Goal: Information Seeking & Learning: Learn about a topic

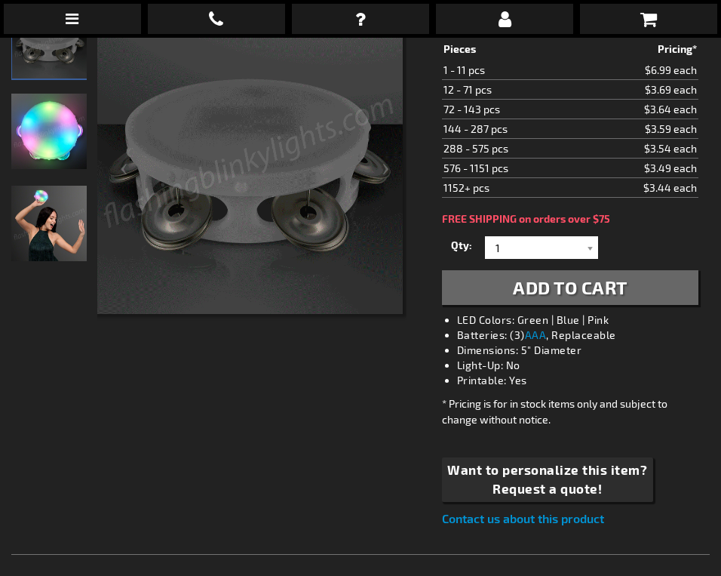
click at [34, 211] on img "Woman partying Light Up Mini Tambourine LED Toy" at bounding box center [48, 223] width 75 height 75
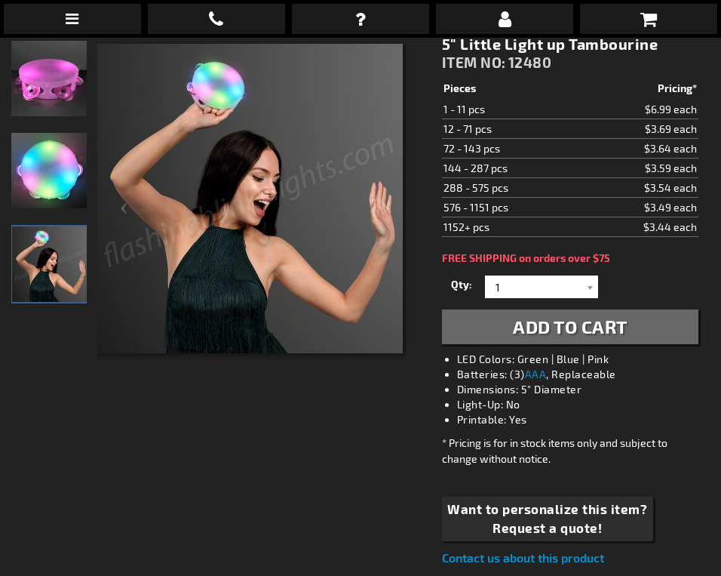
scroll to position [277, 0]
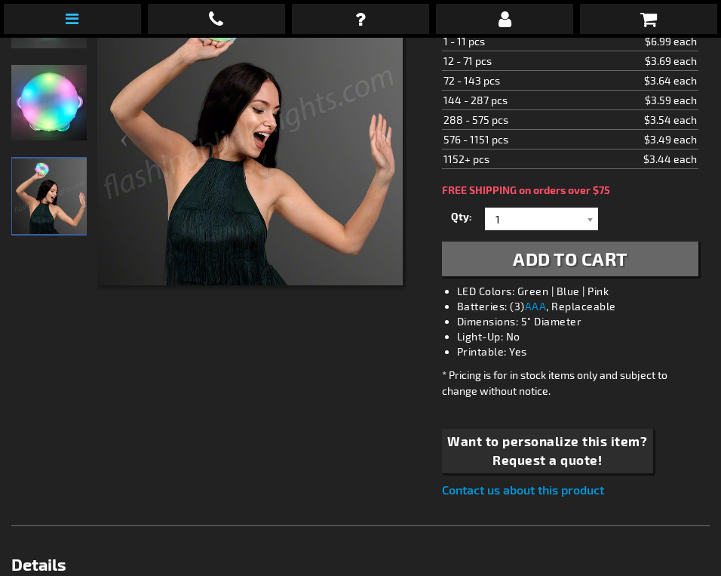
click at [75, 11] on icon at bounding box center [72, 18] width 13 height 15
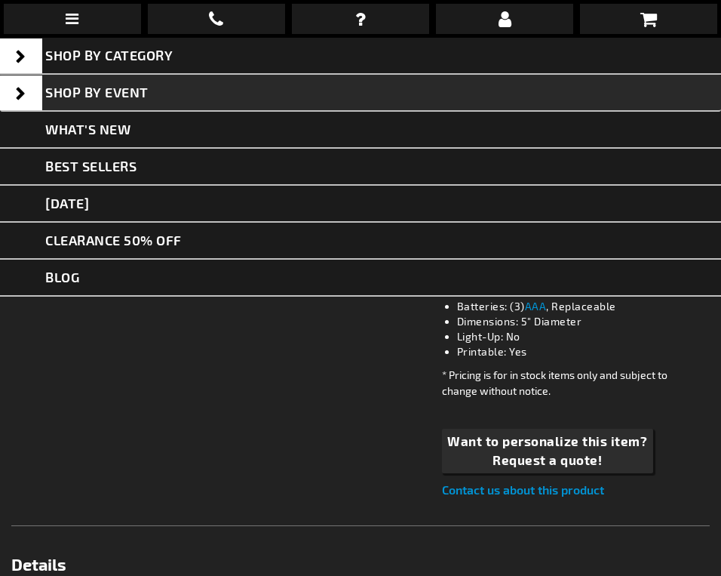
click at [120, 85] on span "Shop By Event" at bounding box center [96, 92] width 103 height 17
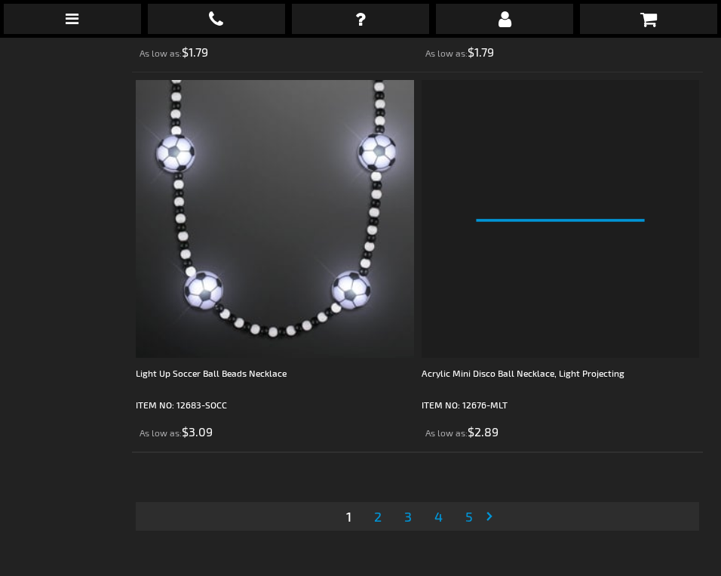
scroll to position [11292, 0]
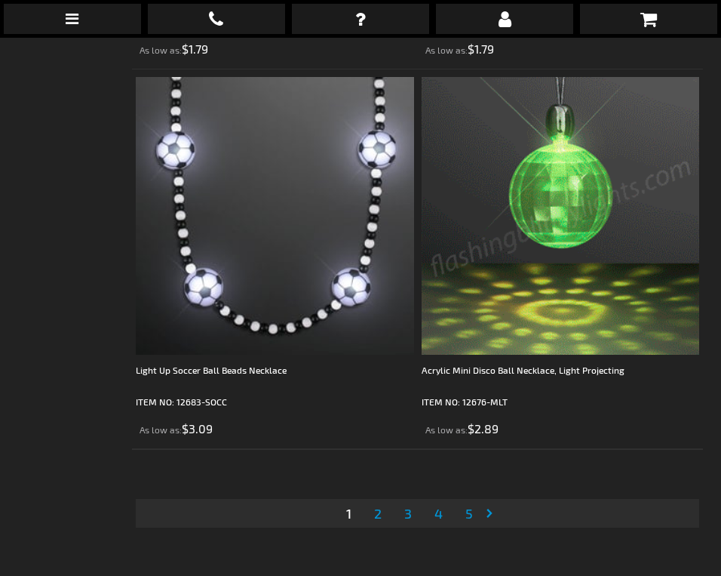
click at [379, 515] on span "2" at bounding box center [378, 513] width 8 height 17
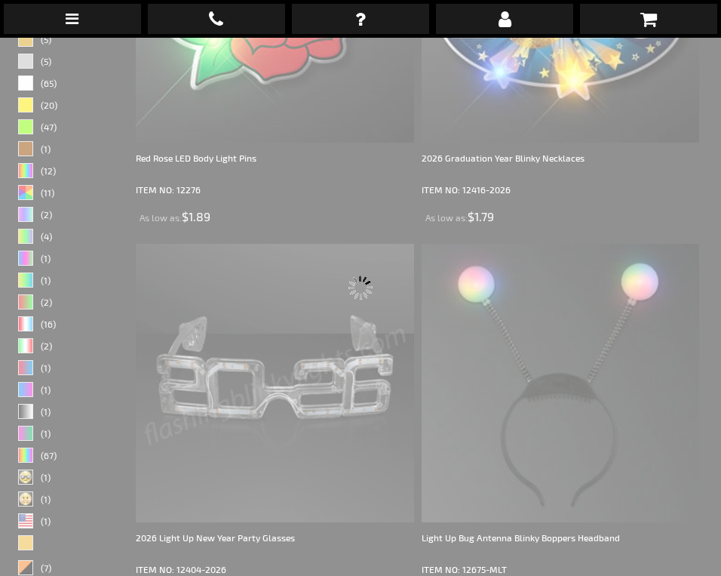
scroll to position [38, 0]
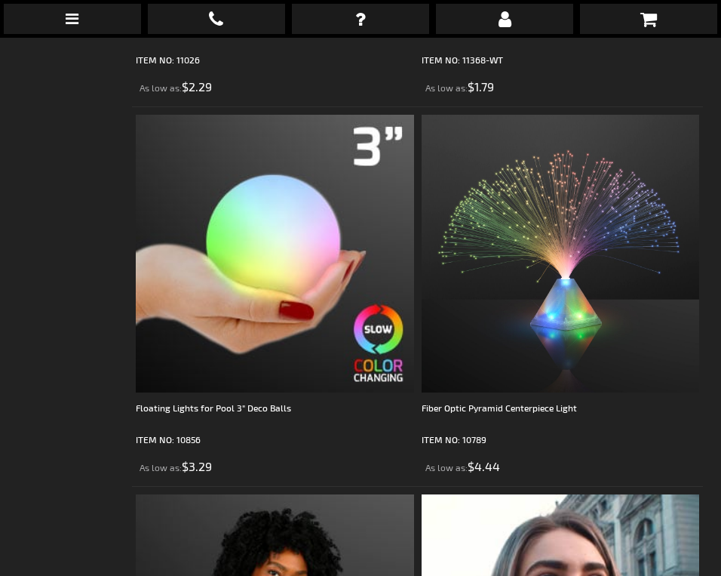
scroll to position [10206, 0]
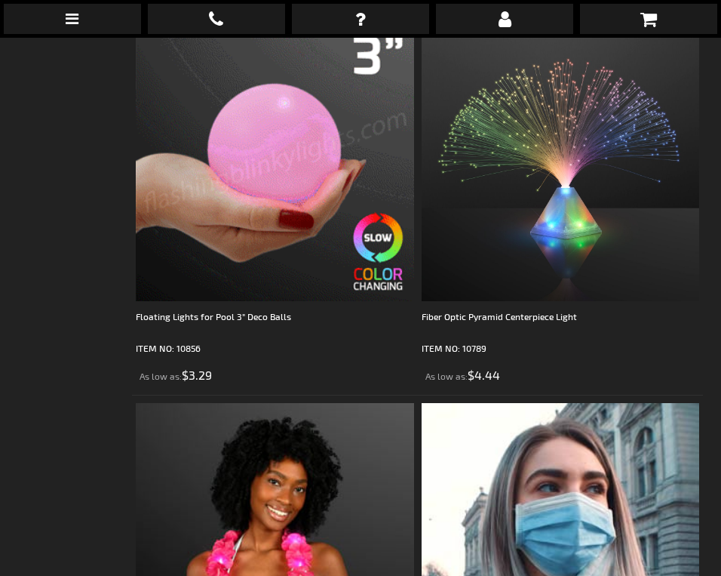
click at [275, 178] on img at bounding box center [275, 162] width 278 height 278
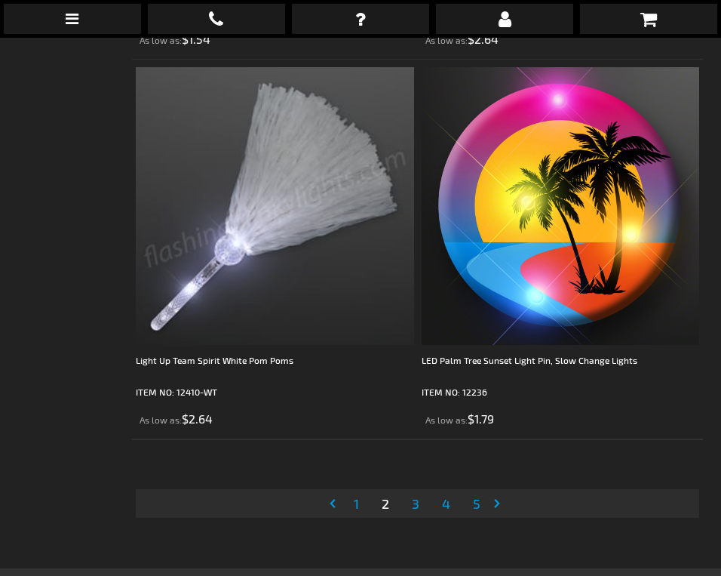
scroll to position [11317, 0]
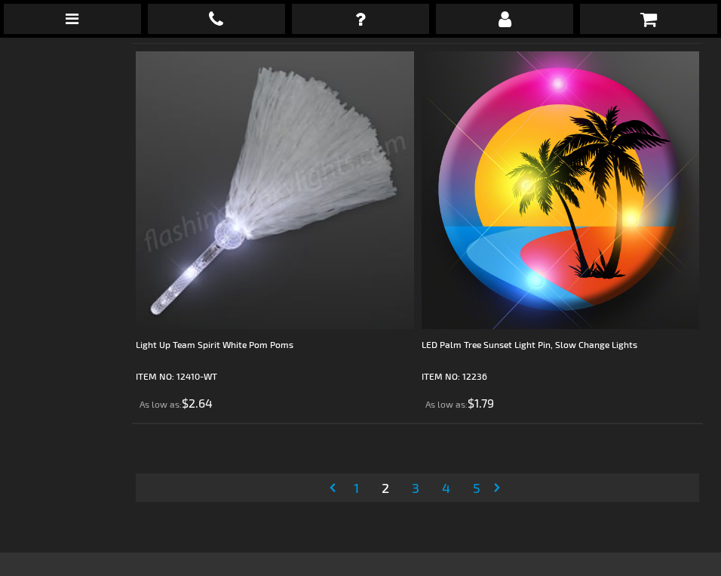
click at [414, 491] on span "3" at bounding box center [416, 487] width 8 height 17
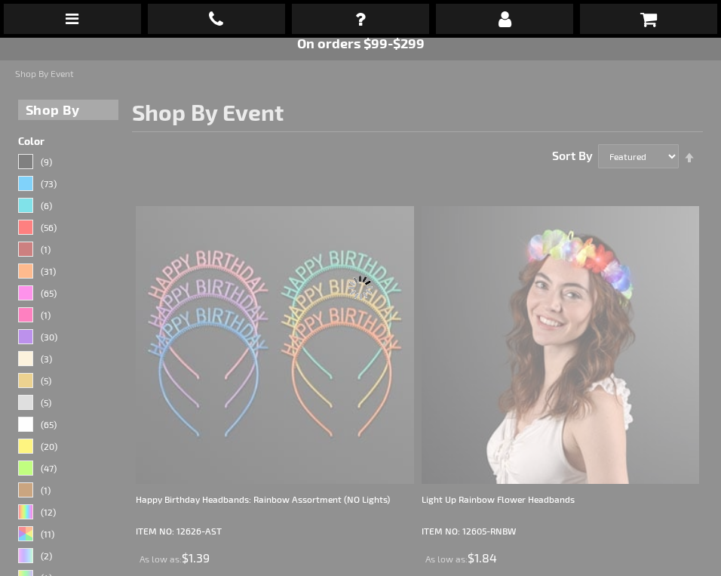
scroll to position [38, 0]
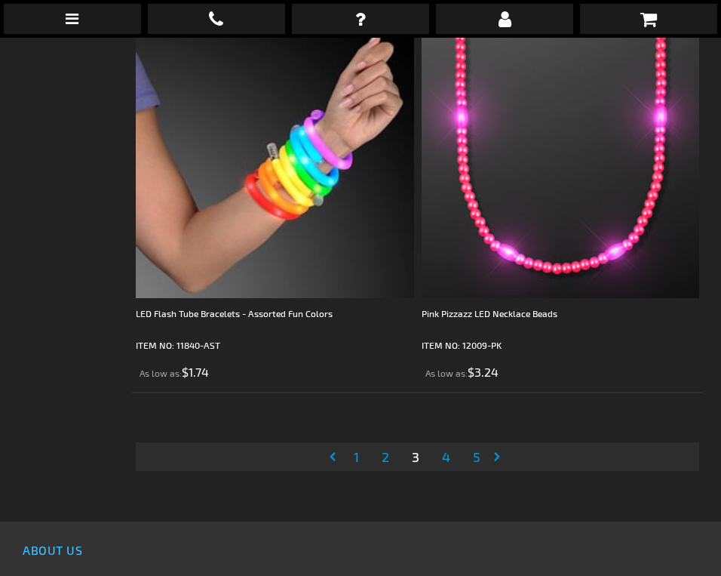
scroll to position [11349, 0]
click at [447, 453] on span "4" at bounding box center [446, 455] width 8 height 17
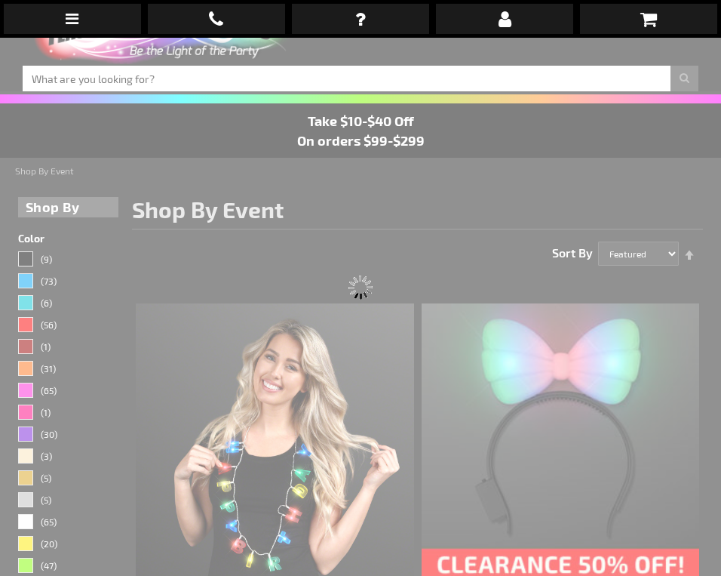
scroll to position [38, 0]
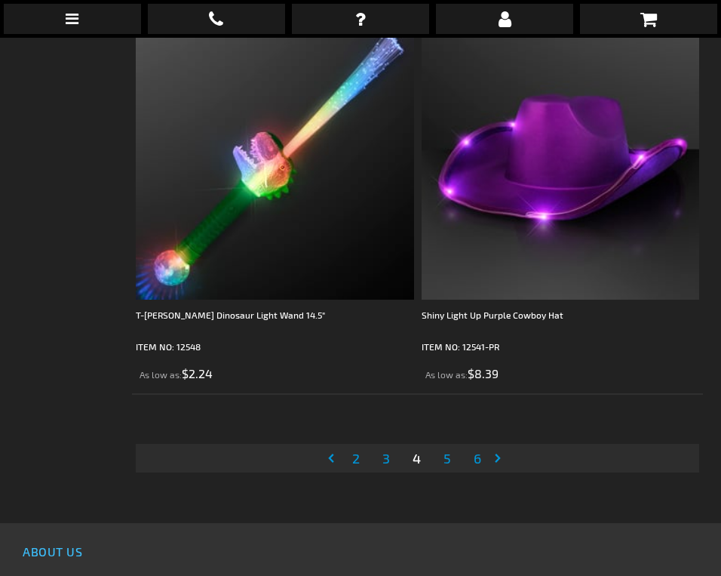
scroll to position [11366, 0]
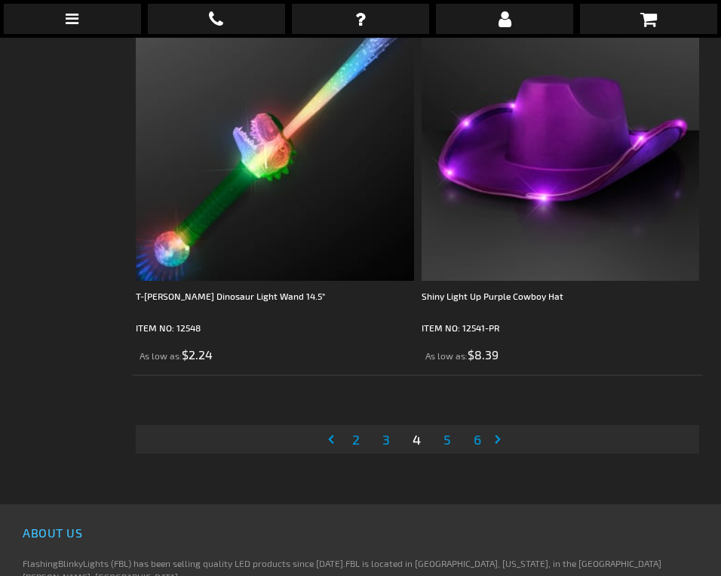
click at [449, 443] on span "5" at bounding box center [448, 439] width 8 height 17
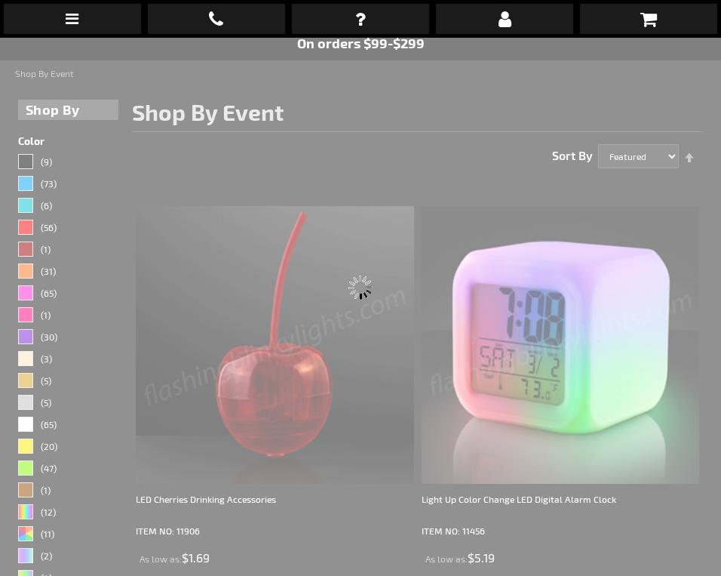
scroll to position [38, 0]
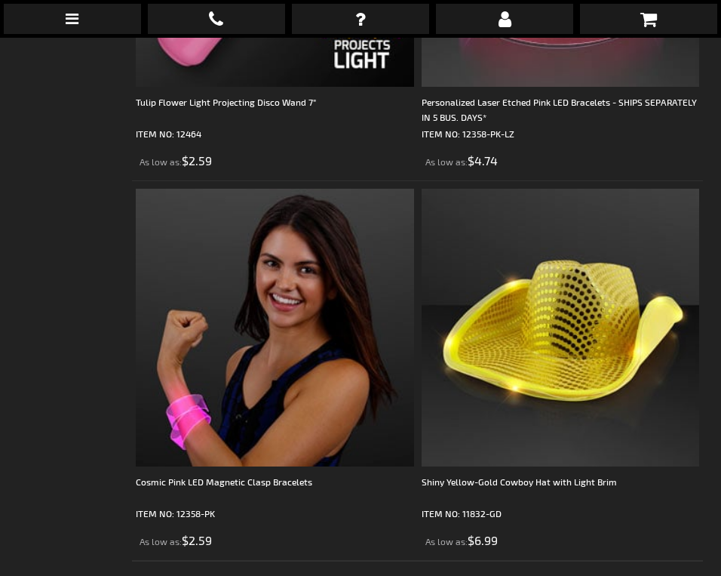
scroll to position [11290, 0]
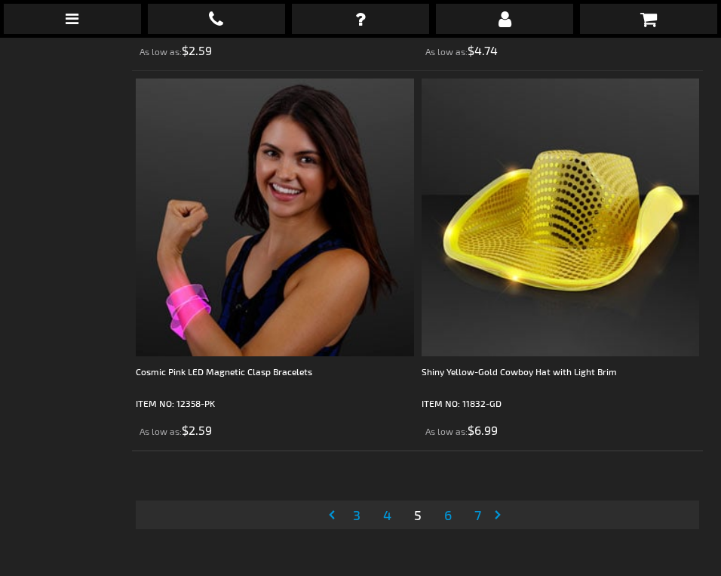
click at [444, 517] on span "6" at bounding box center [448, 514] width 8 height 17
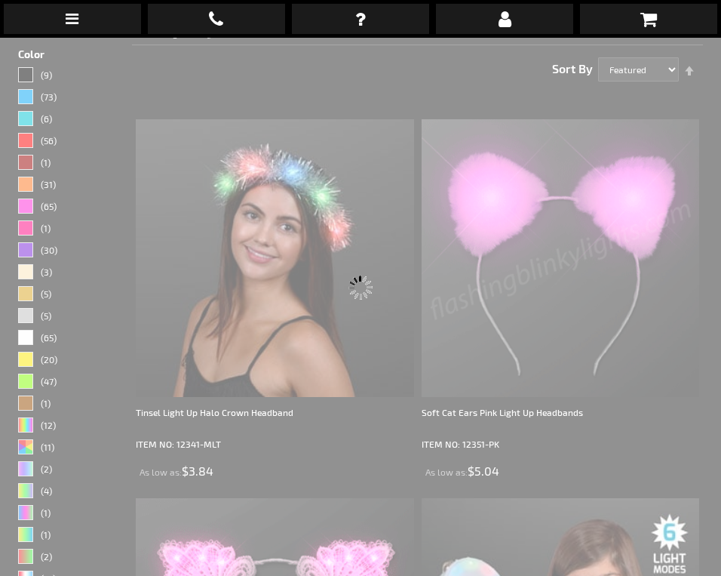
scroll to position [38, 0]
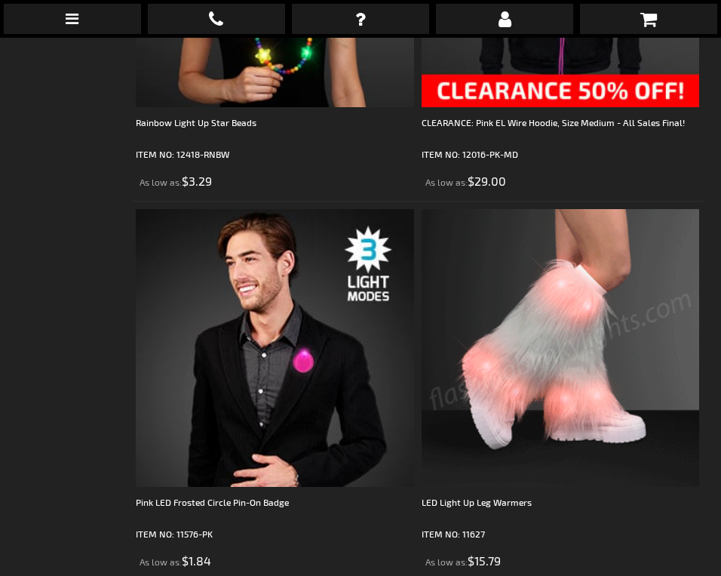
scroll to position [11336, 0]
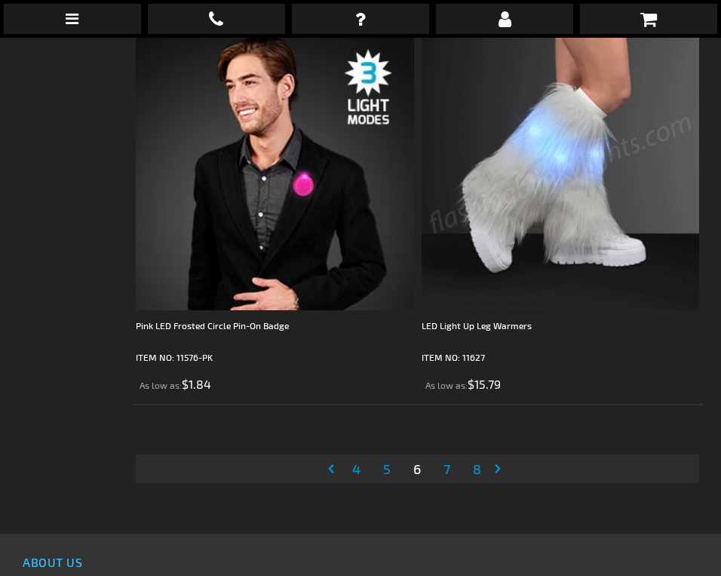
click at [450, 466] on span "7" at bounding box center [447, 468] width 7 height 17
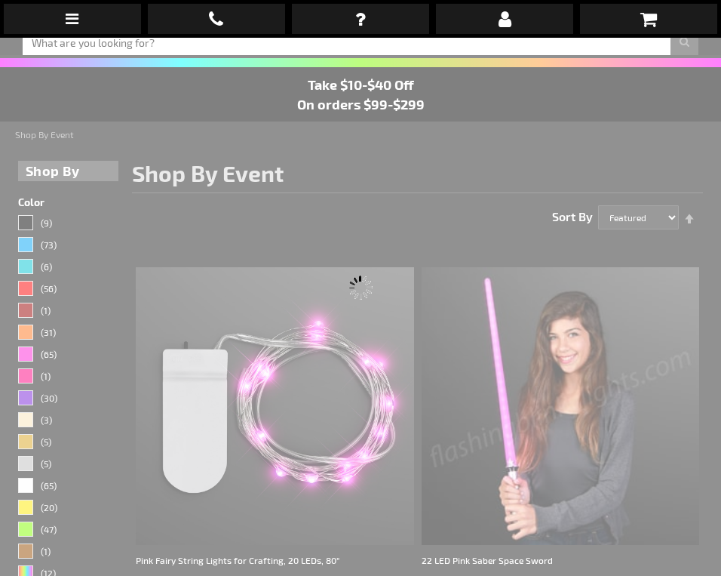
scroll to position [38, 0]
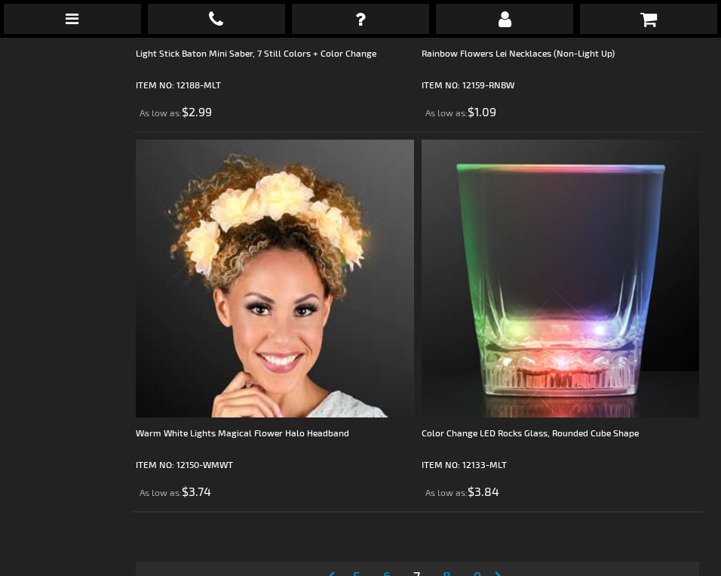
scroll to position [11556, 0]
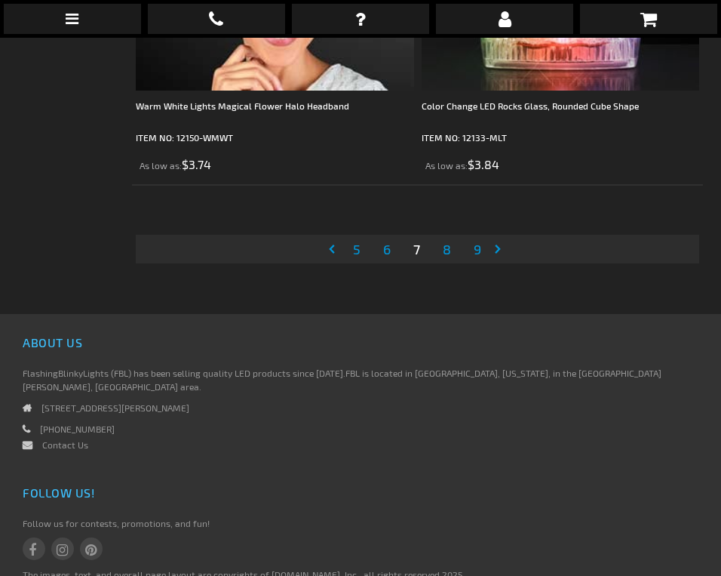
click at [445, 256] on span "8" at bounding box center [447, 249] width 8 height 17
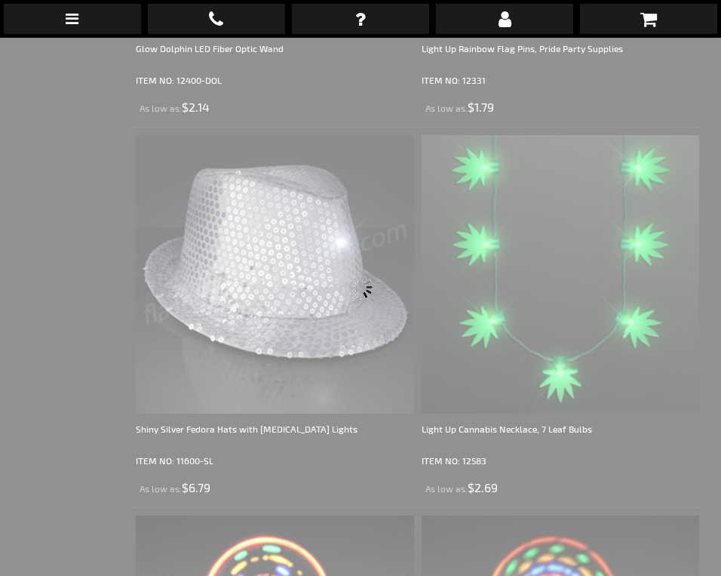
scroll to position [38, 0]
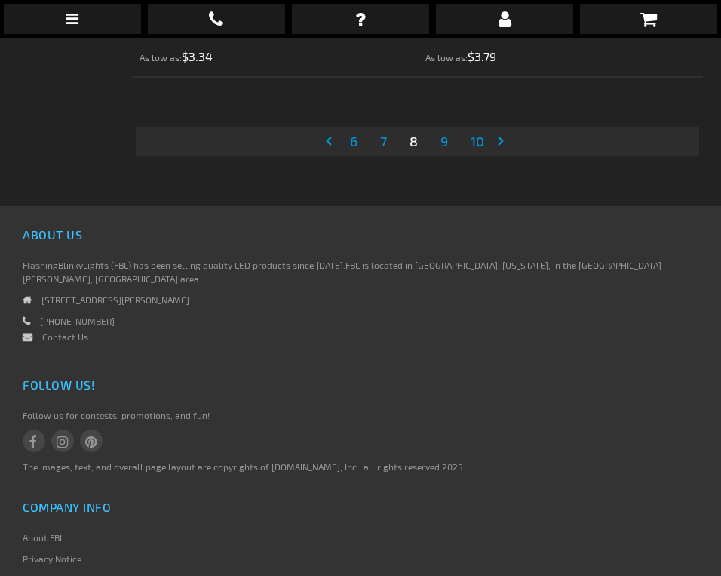
scroll to position [11668, 0]
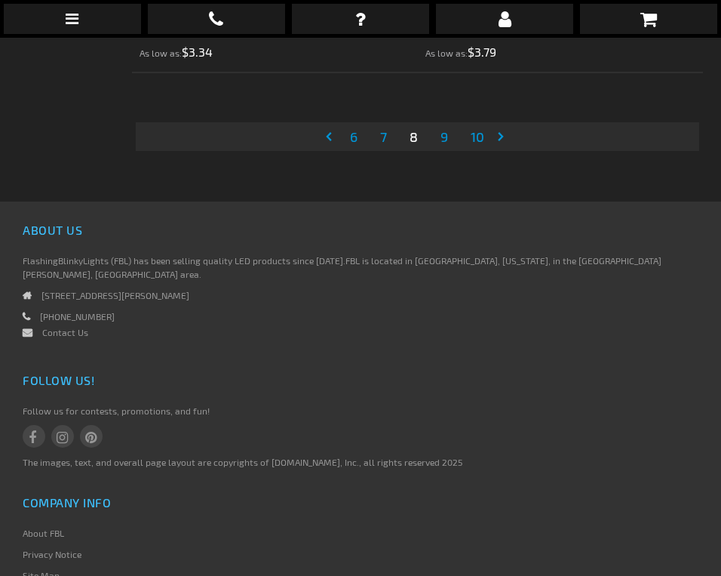
click at [443, 130] on span "9" at bounding box center [445, 136] width 8 height 17
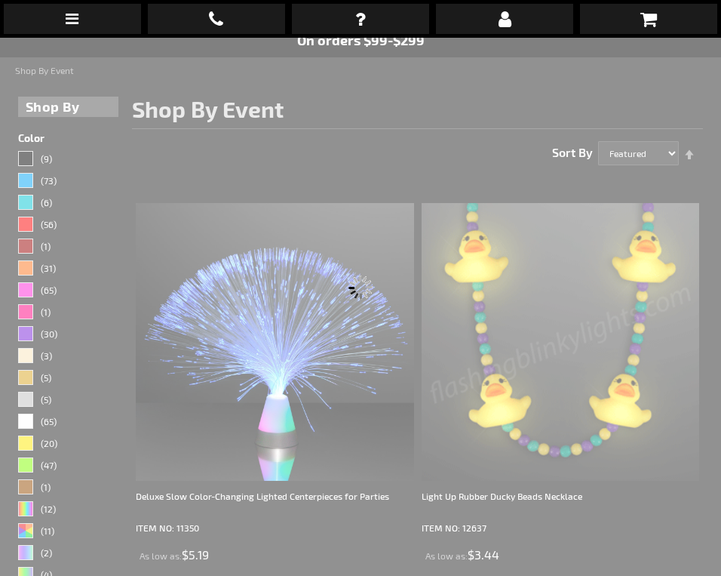
scroll to position [38, 0]
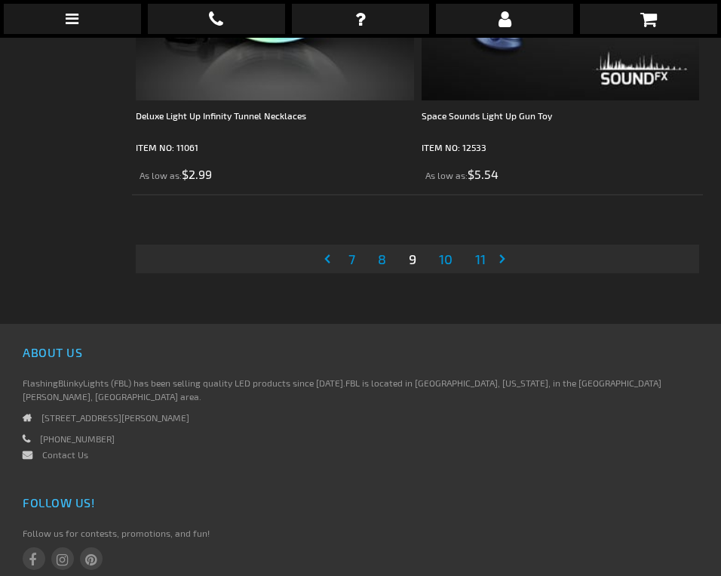
scroll to position [11551, 0]
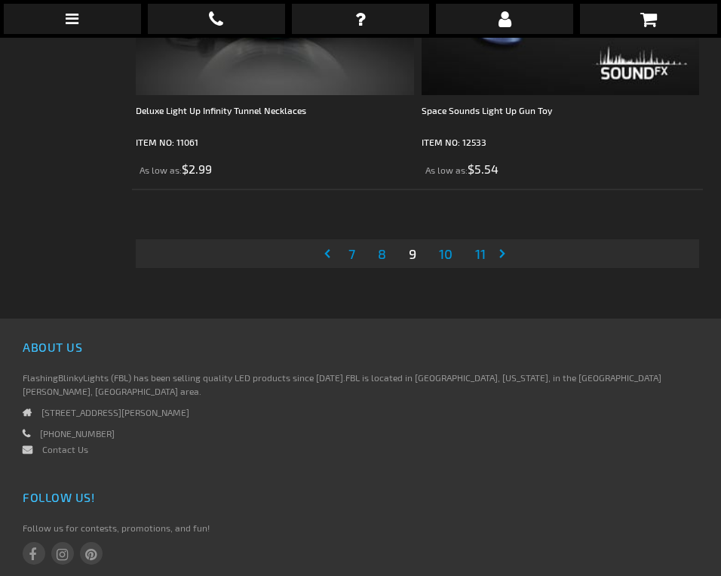
click at [451, 254] on span "10" at bounding box center [446, 253] width 14 height 17
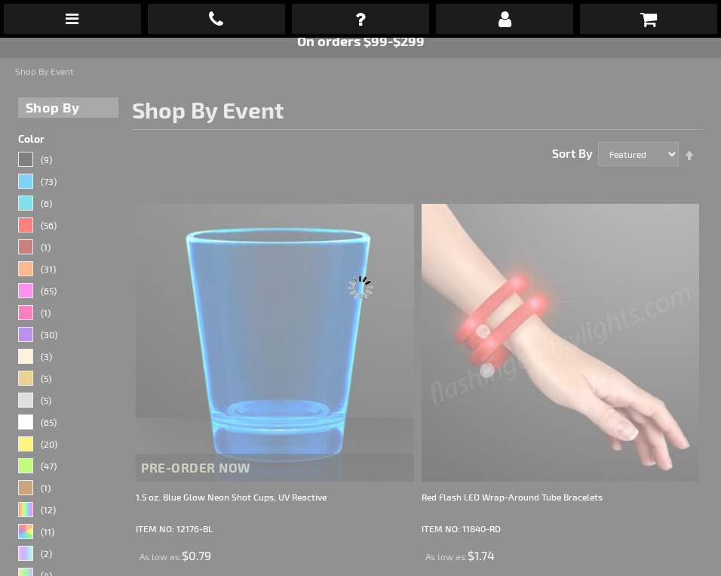
scroll to position [38, 0]
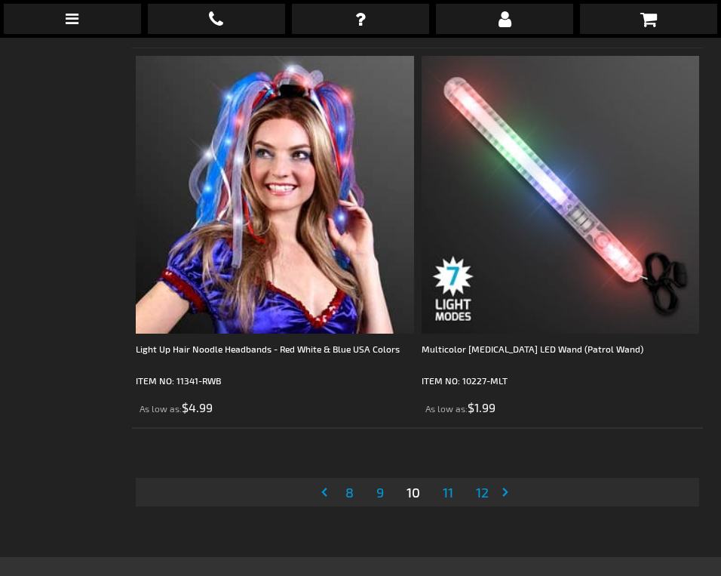
scroll to position [11344, 0]
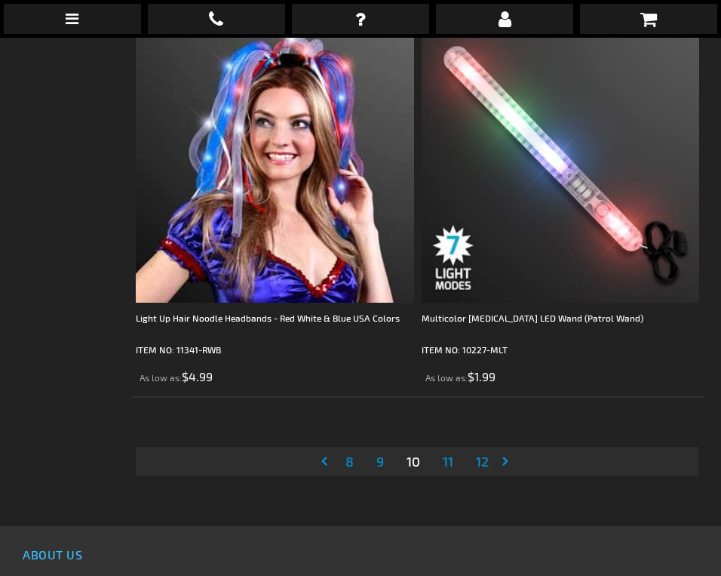
click at [451, 463] on span "11" at bounding box center [448, 461] width 11 height 17
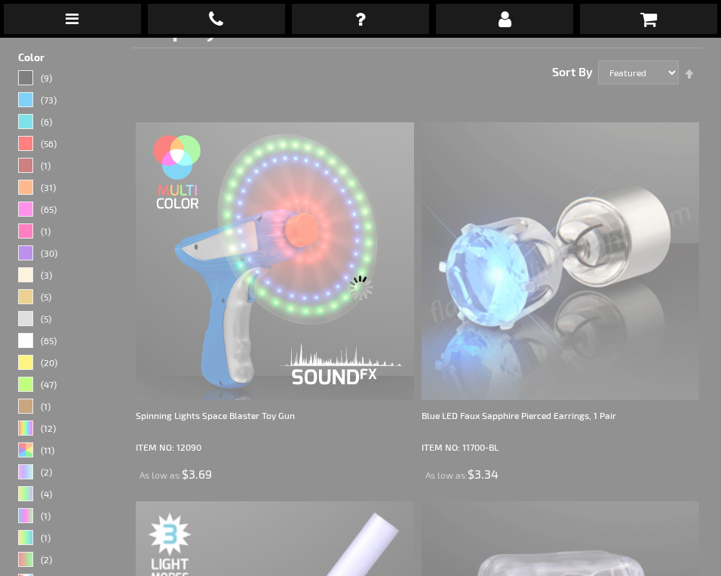
scroll to position [38, 0]
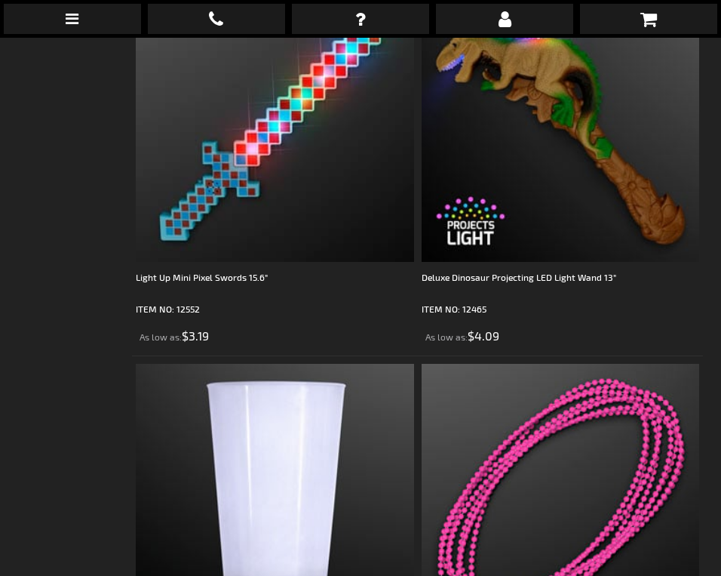
scroll to position [10103, 0]
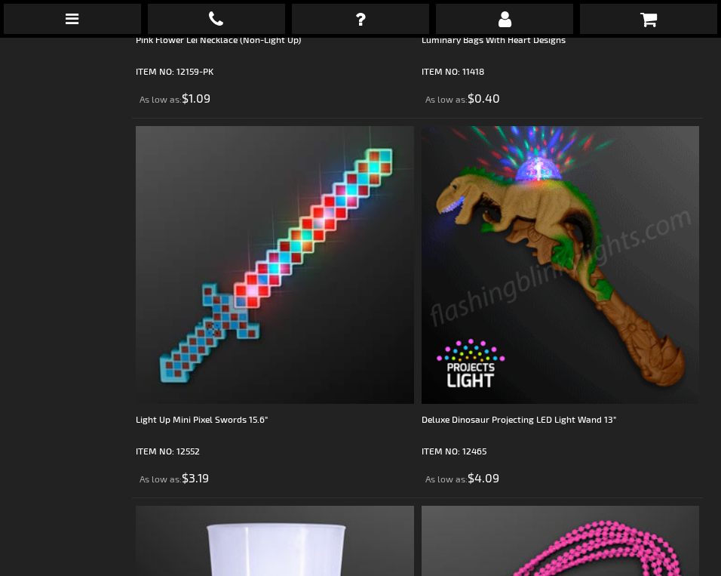
click at [533, 207] on img at bounding box center [561, 265] width 278 height 278
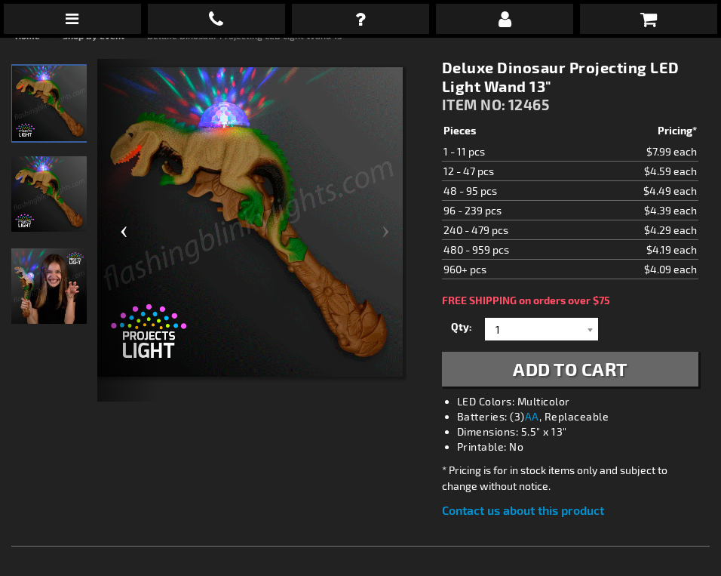
scroll to position [206, 0]
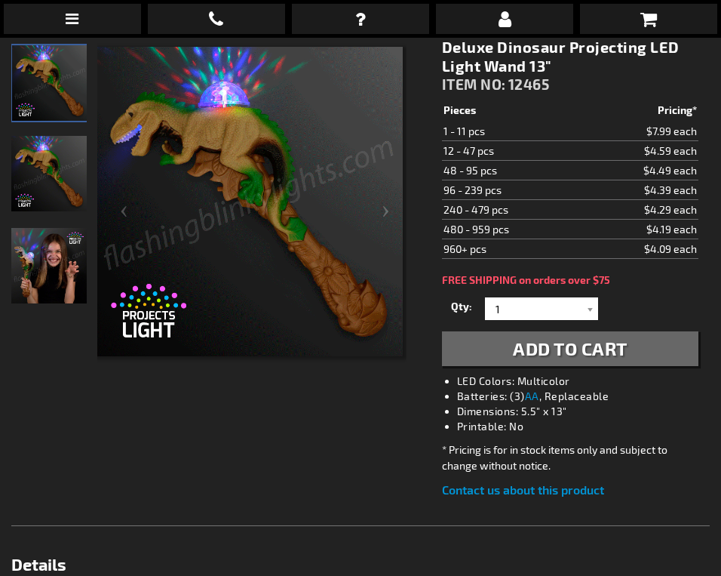
click at [28, 266] on img "Girl playing with Deluxe Light Up Dinosaur Projecting LED Wand" at bounding box center [48, 265] width 75 height 75
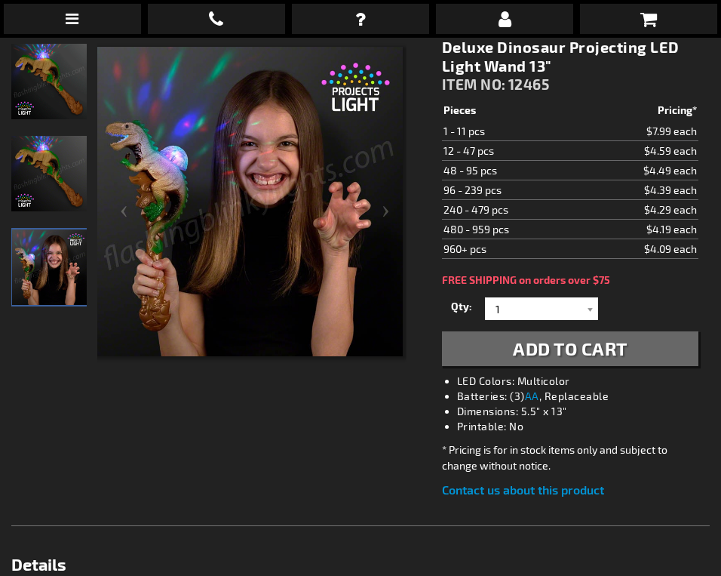
click at [48, 181] on img "Deluxe Light Up Dinosaur Projecting LED Wand" at bounding box center [48, 173] width 75 height 75
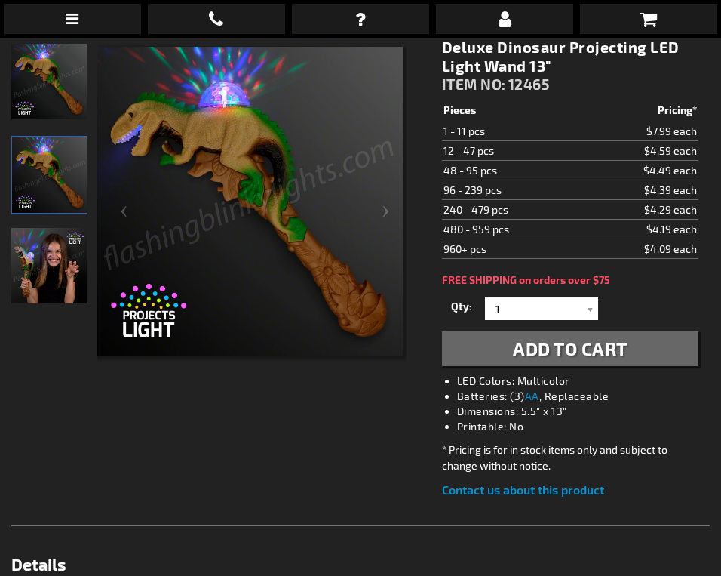
click at [37, 251] on img "Girl playing with Deluxe Light Up Dinosaur Projecting LED Wand" at bounding box center [48, 265] width 75 height 75
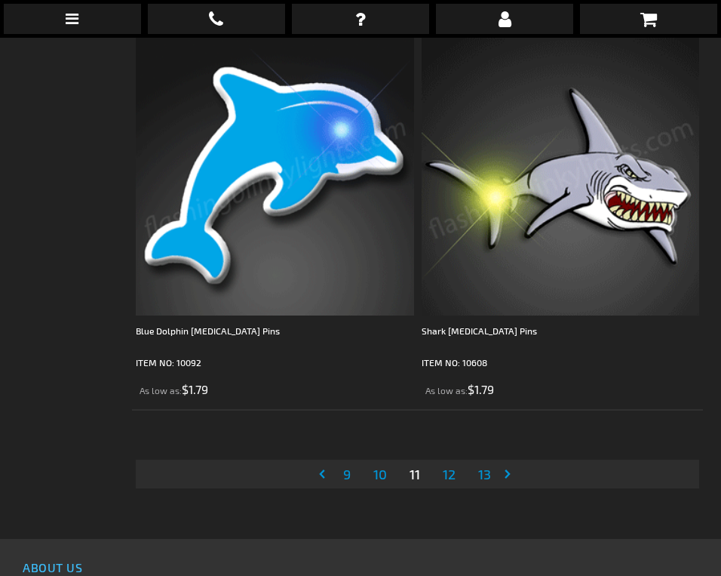
scroll to position [11553, 0]
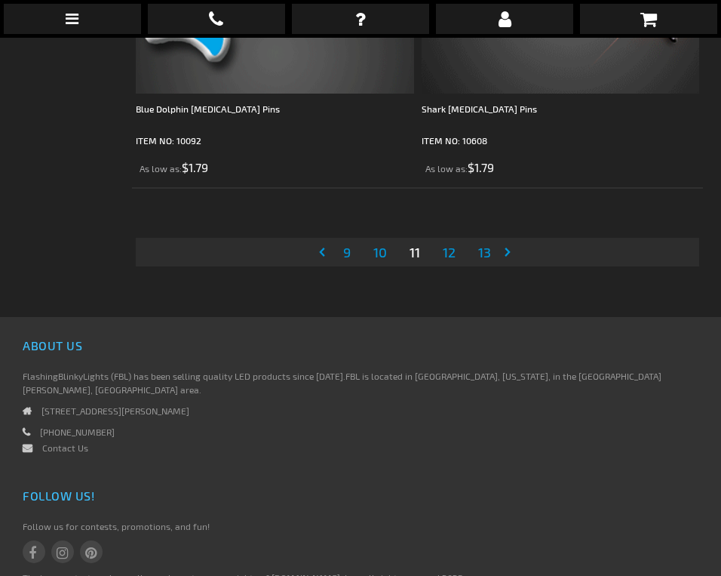
click at [450, 259] on span "12" at bounding box center [449, 252] width 13 height 17
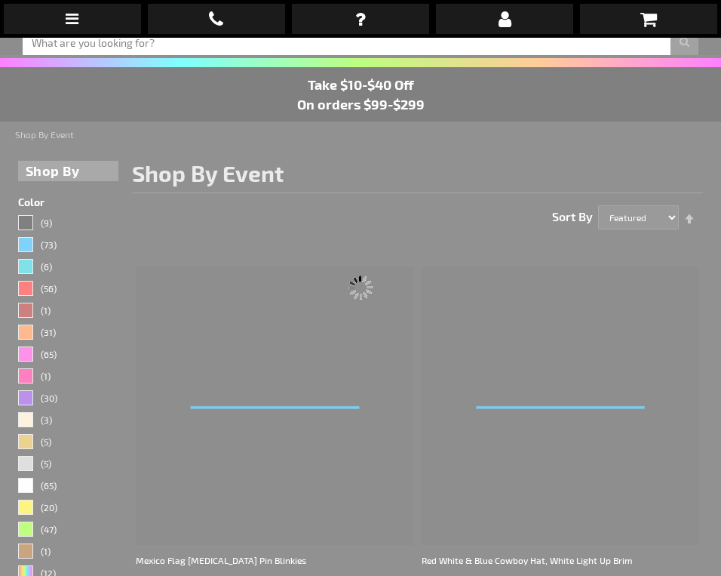
scroll to position [38, 0]
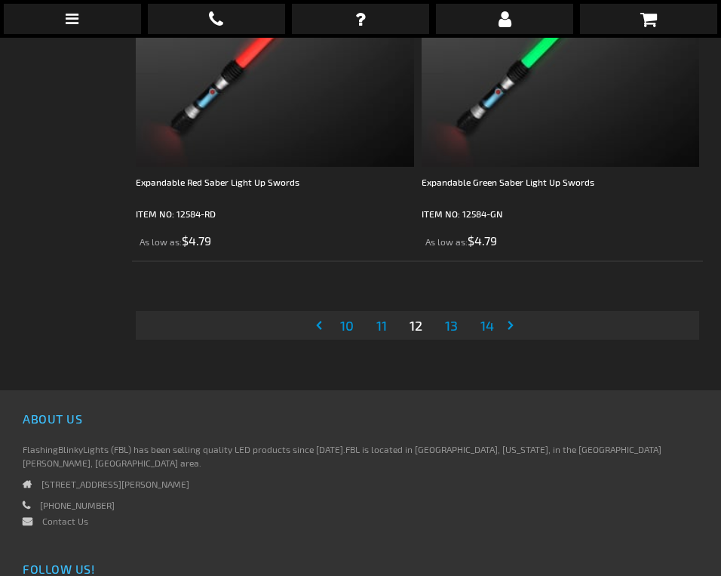
scroll to position [11509, 0]
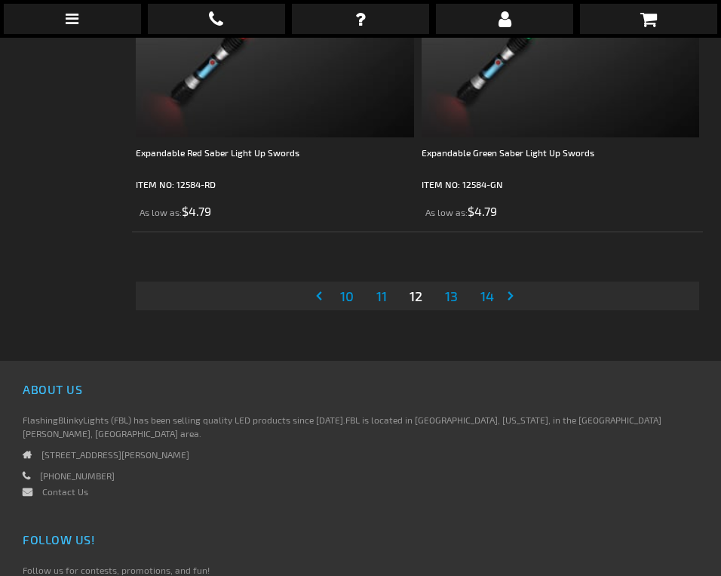
click at [449, 297] on span "13" at bounding box center [451, 295] width 13 height 17
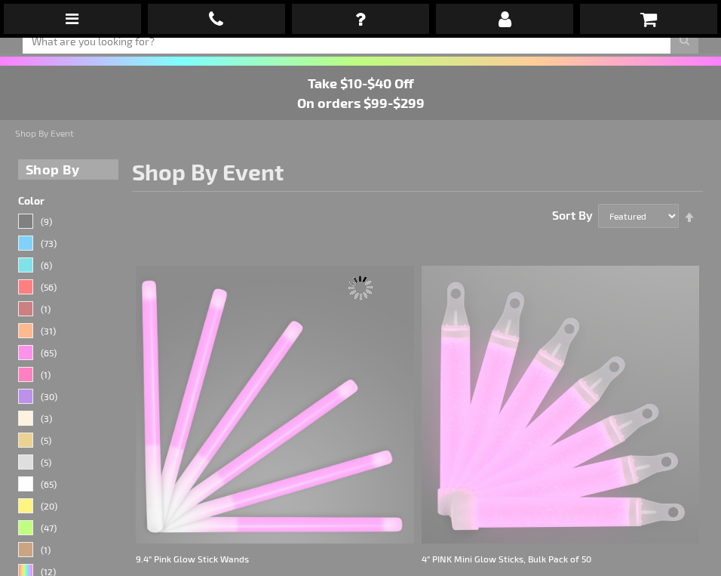
scroll to position [38, 0]
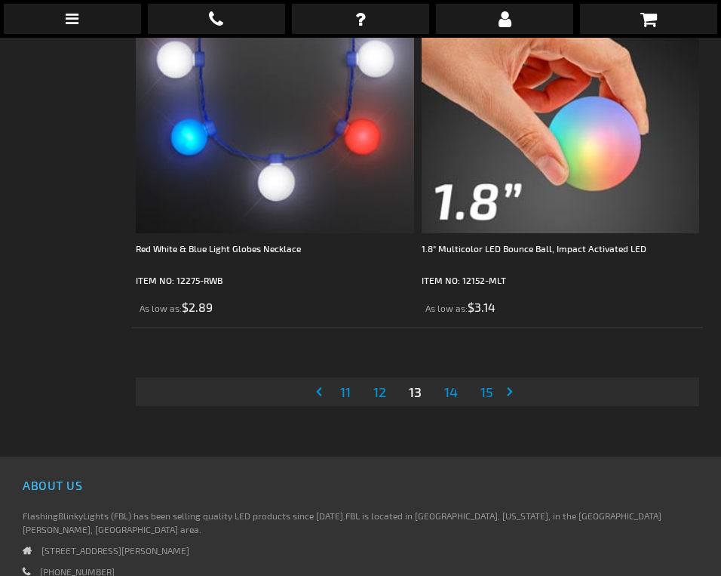
scroll to position [11467, 0]
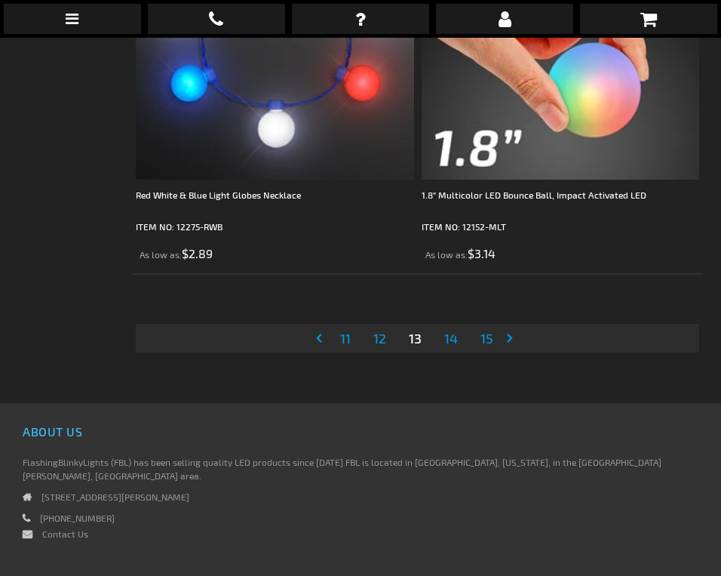
click at [453, 342] on span "14" at bounding box center [451, 338] width 14 height 17
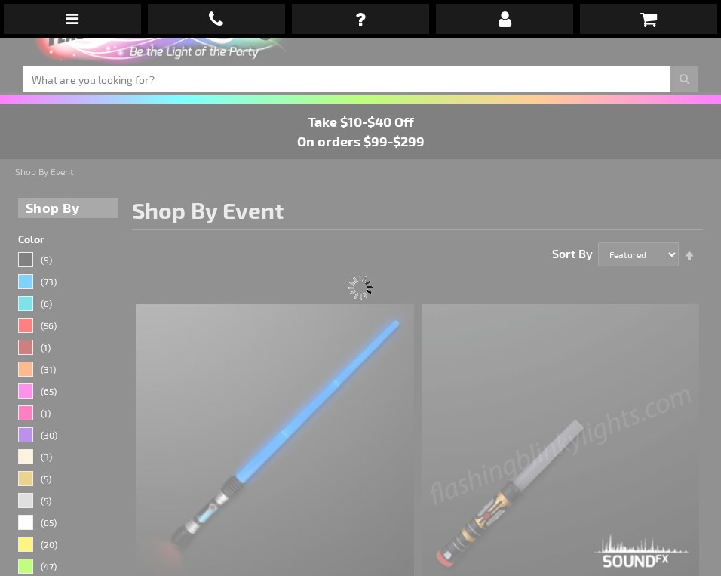
scroll to position [38, 0]
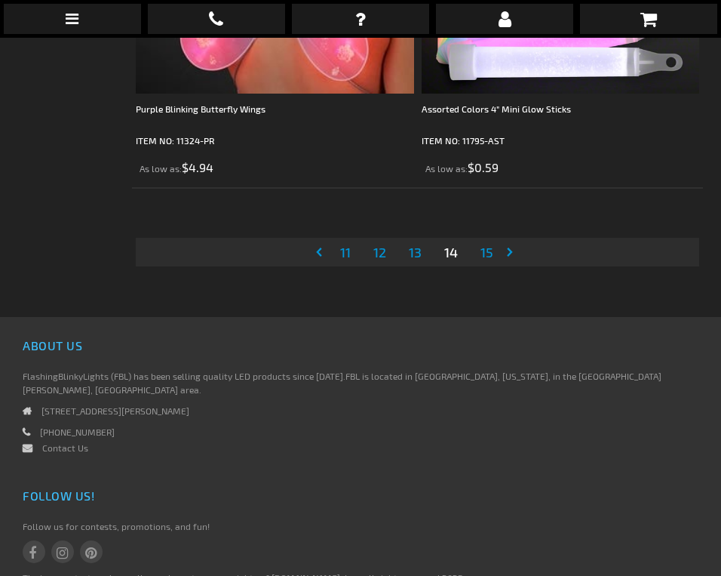
scroll to position [11587, 0]
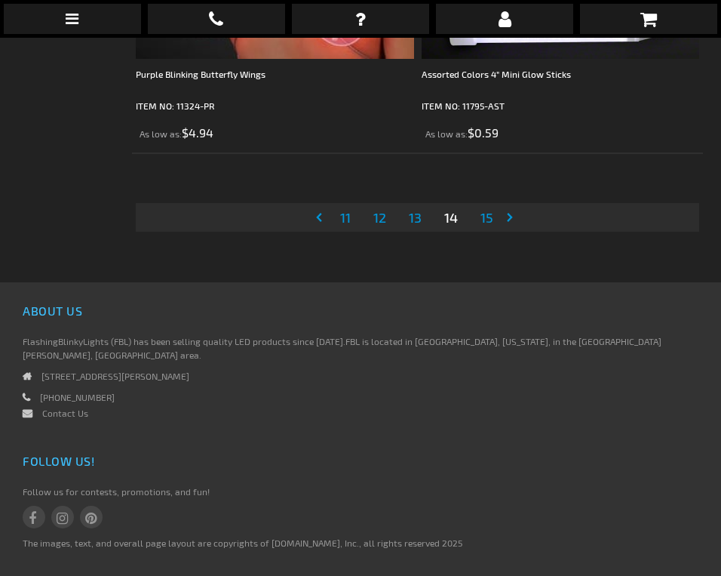
click at [491, 217] on span "15" at bounding box center [487, 217] width 13 height 17
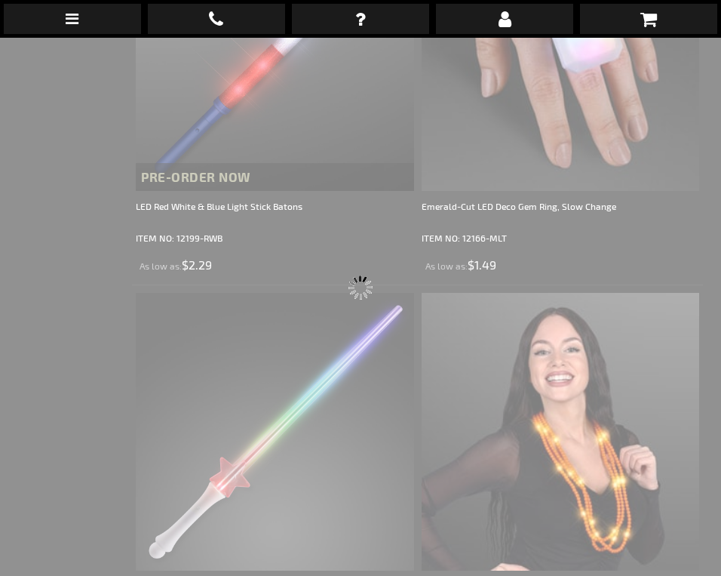
scroll to position [38, 0]
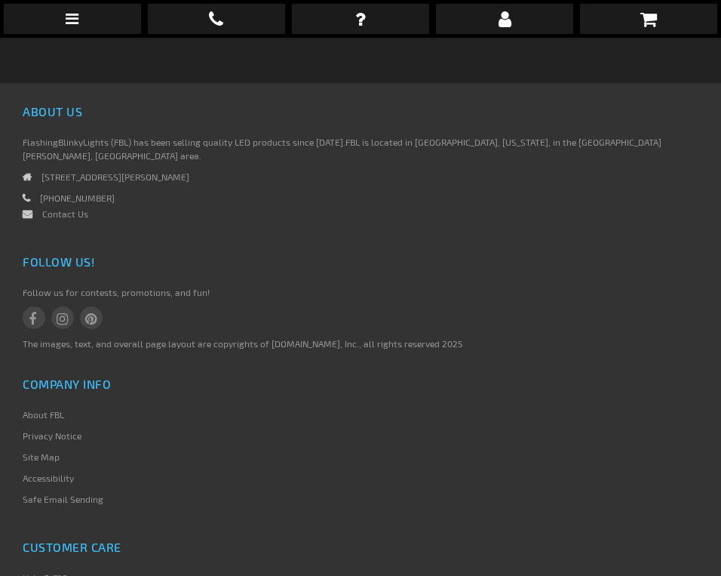
scroll to position [1148, 0]
